Goal: Navigation & Orientation: Find specific page/section

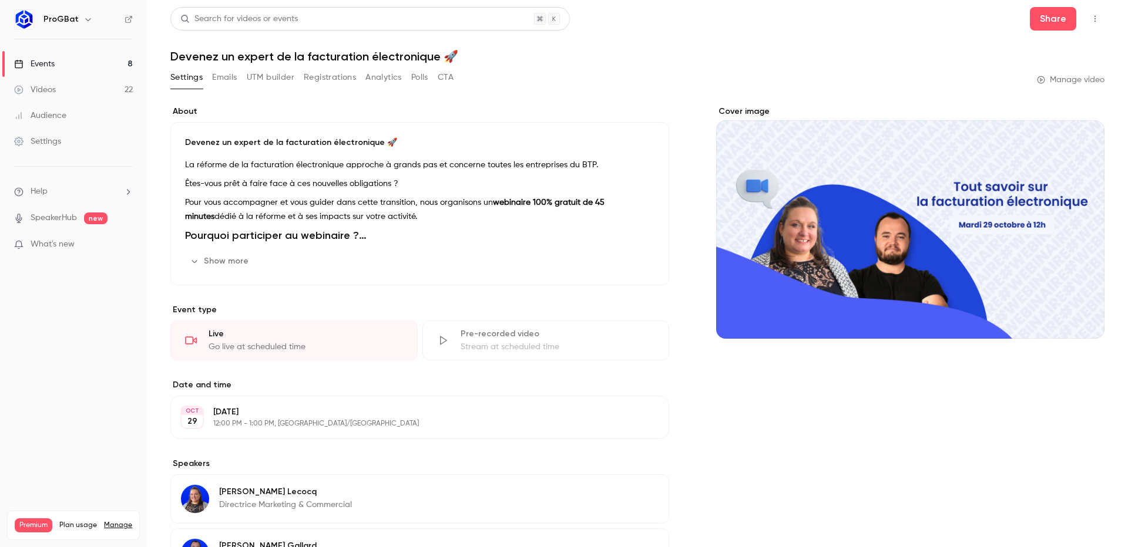
click at [67, 21] on h6 "ProGBat" at bounding box center [60, 20] width 35 height 12
click at [68, 19] on h6 "ProGBat" at bounding box center [60, 20] width 35 height 12
click at [86, 22] on icon "button" at bounding box center [87, 19] width 9 height 9
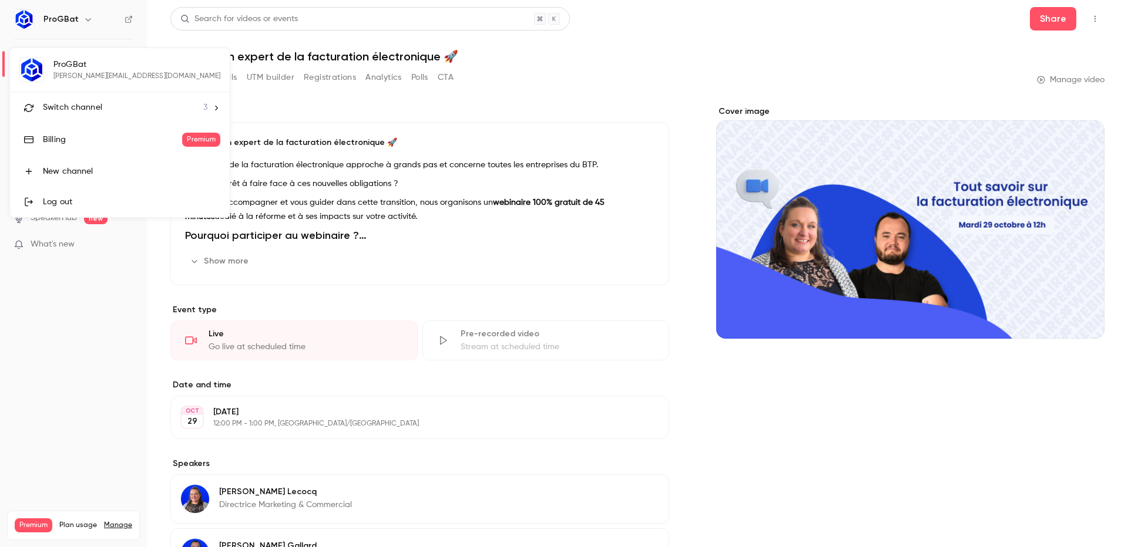
click at [86, 113] on span "Switch channel" at bounding box center [72, 108] width 59 height 12
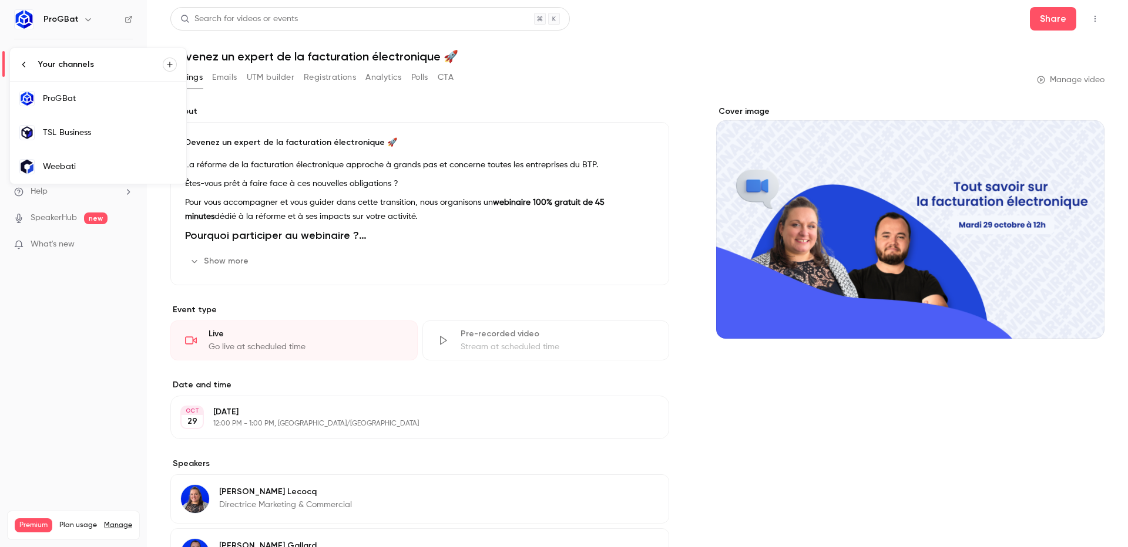
click at [105, 130] on div "TSL Business" at bounding box center [110, 133] width 134 height 12
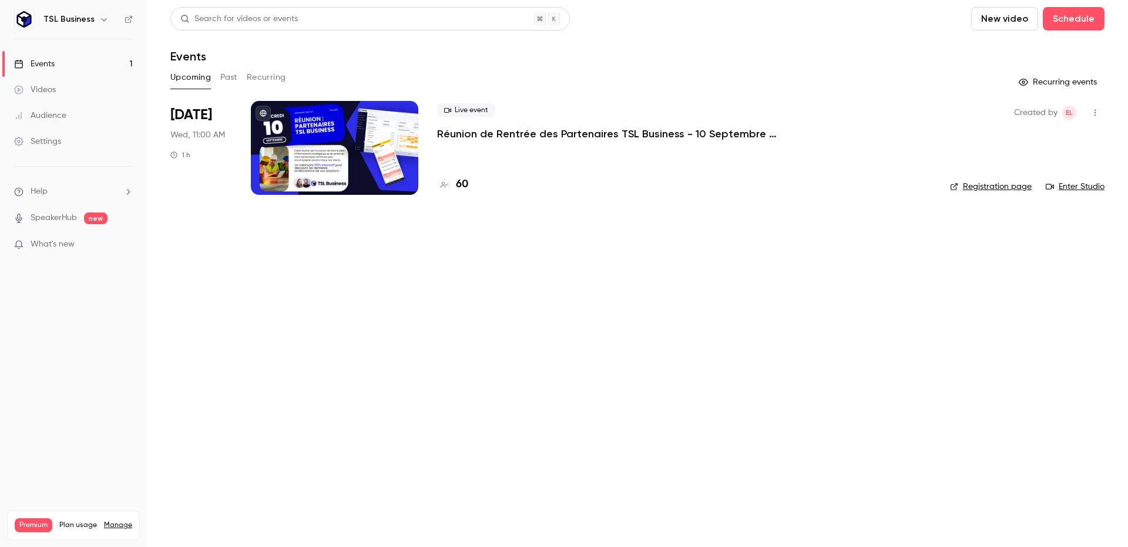
click at [405, 142] on div at bounding box center [334, 148] width 167 height 94
